Goal: Navigation & Orientation: Find specific page/section

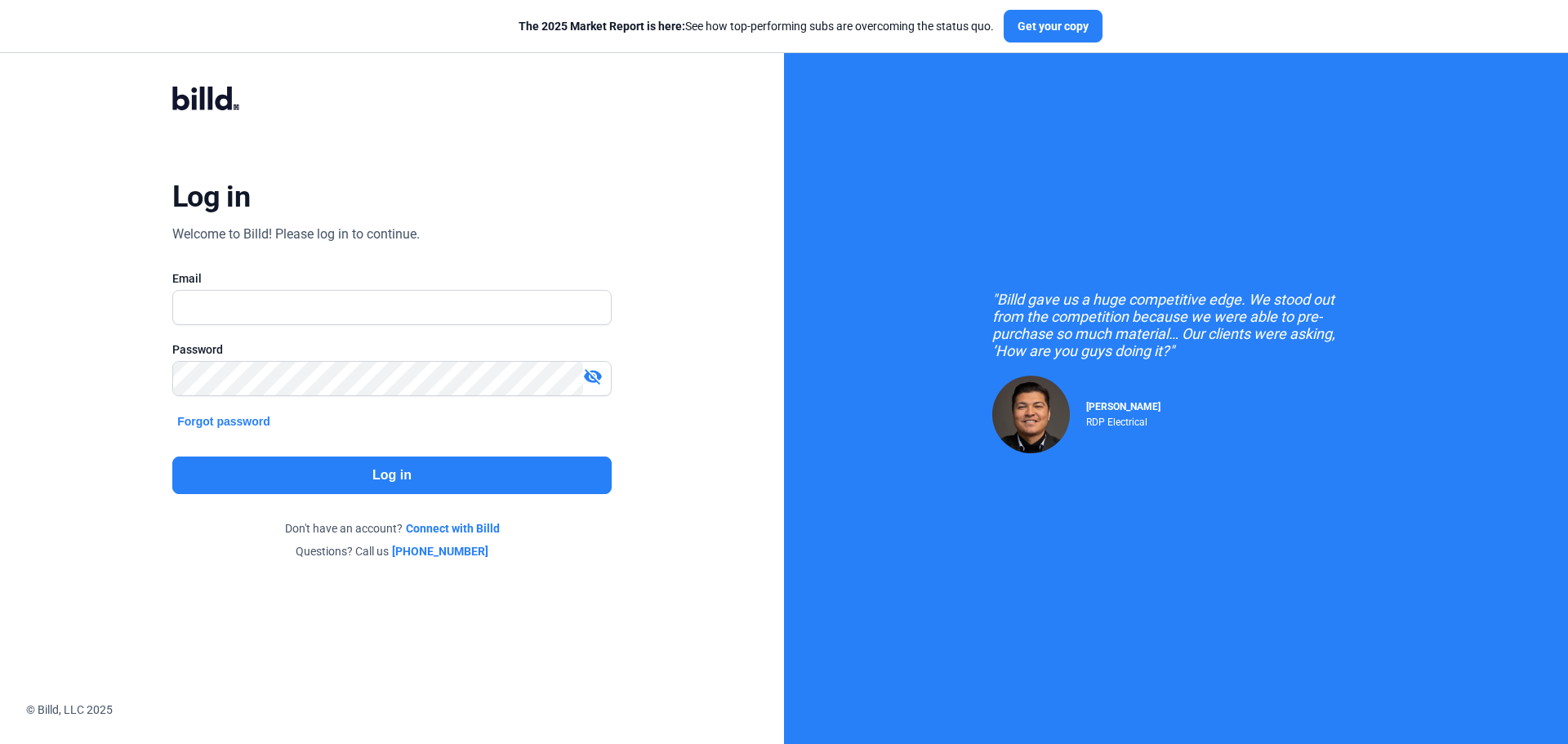
click at [337, 332] on div at bounding box center [392, 333] width 439 height 16
click at [352, 317] on input "text" at bounding box center [383, 307] width 420 height 34
type input "[EMAIL_ADDRESS][DOMAIN_NAME]"
click at [314, 460] on button "Log in" at bounding box center [392, 475] width 439 height 38
